Goal: Find specific page/section

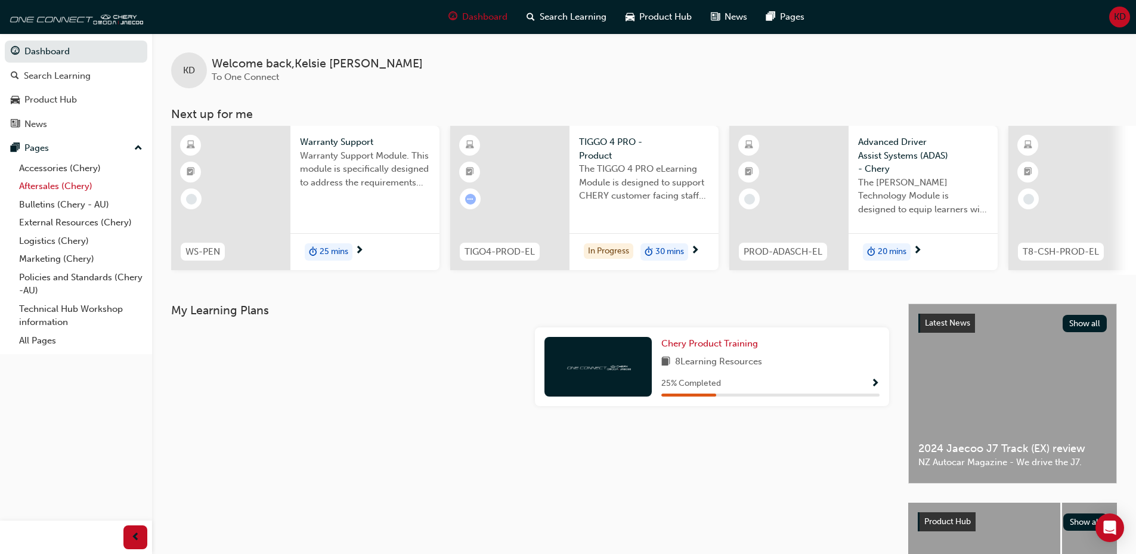
click at [43, 184] on link "Aftersales (Chery)" at bounding box center [80, 186] width 133 height 18
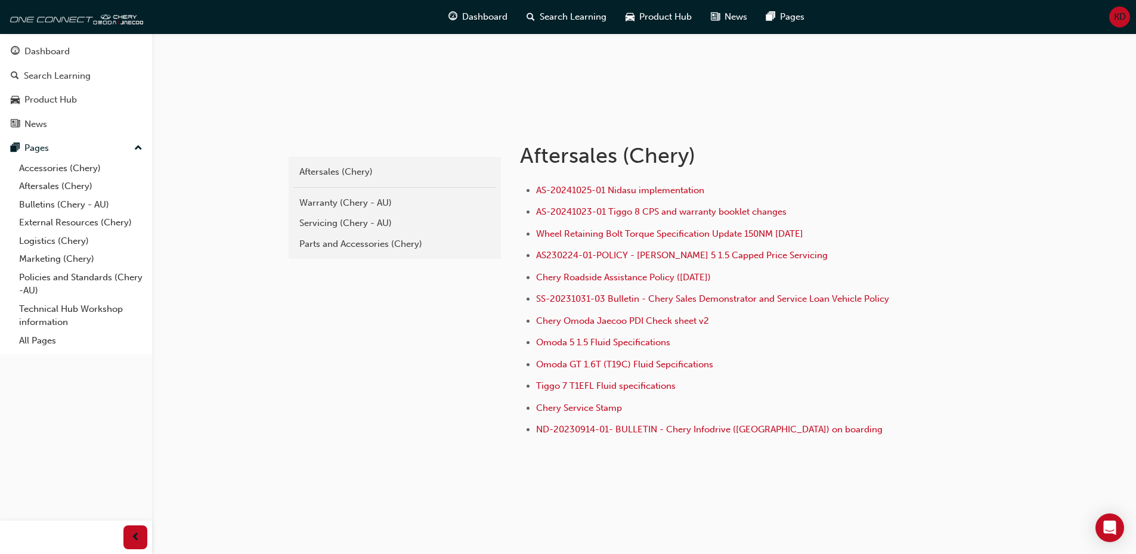
scroll to position [154, 0]
click at [346, 199] on div "Warranty (Chery - AU)" at bounding box center [394, 203] width 191 height 14
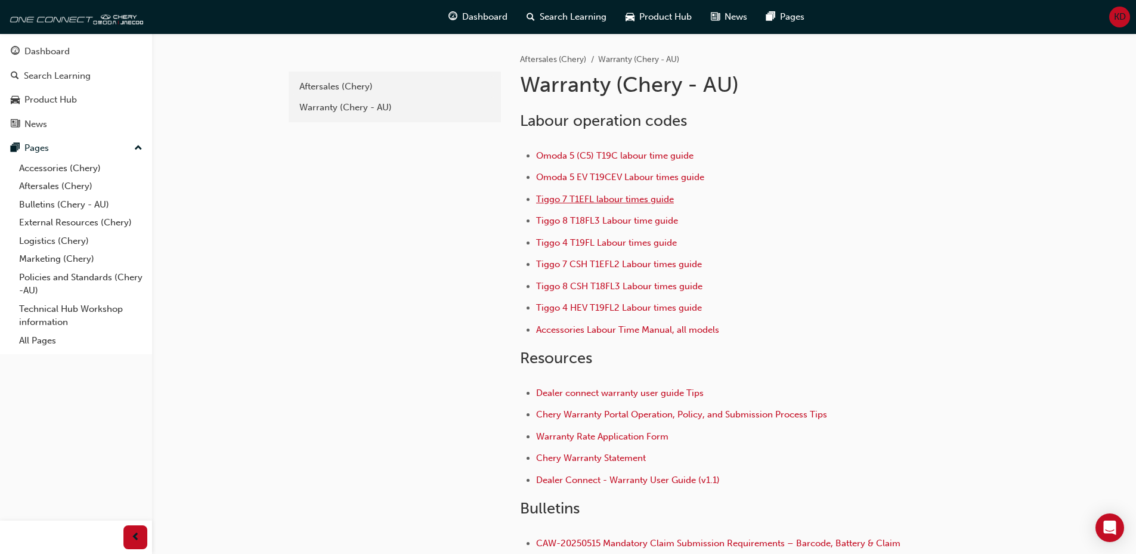
click at [608, 203] on span "Tiggo 7 T1EFL labour times guide" at bounding box center [605, 199] width 138 height 11
